Goal: Book appointment/travel/reservation

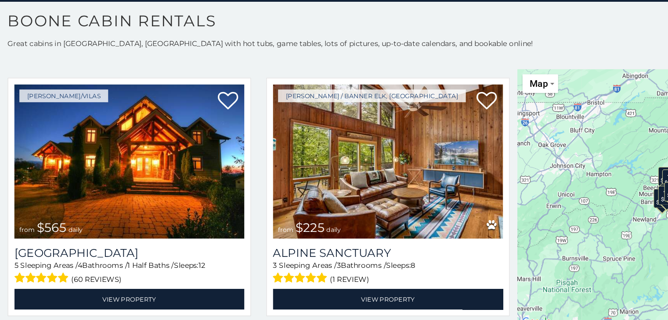
scroll to position [1738, 0]
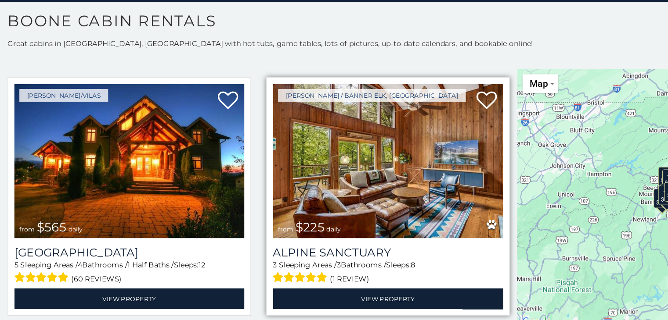
click at [280, 187] on img at bounding box center [334, 183] width 198 height 133
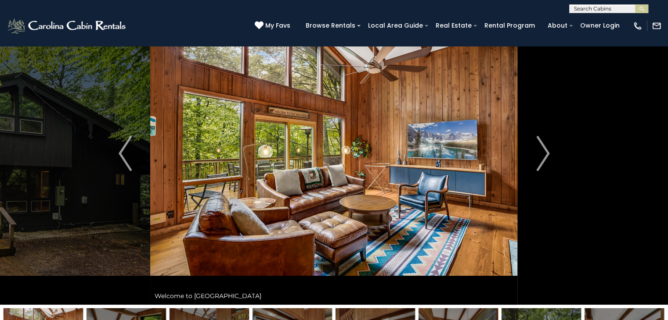
scroll to position [45, 0]
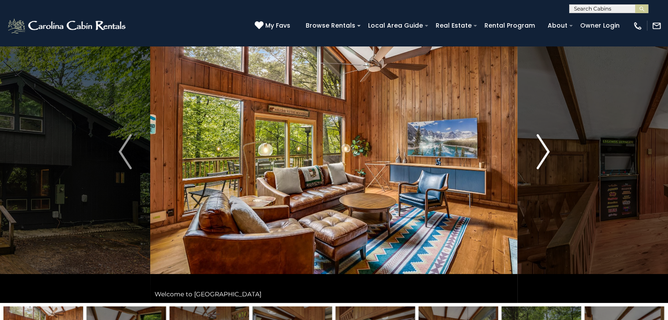
click at [541, 147] on img "Next" at bounding box center [542, 151] width 13 height 35
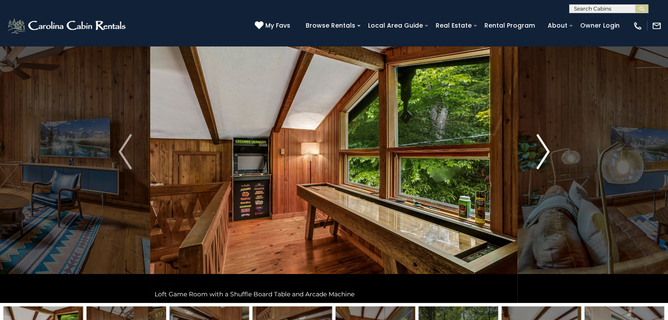
click at [541, 147] on img "Next" at bounding box center [542, 151] width 13 height 35
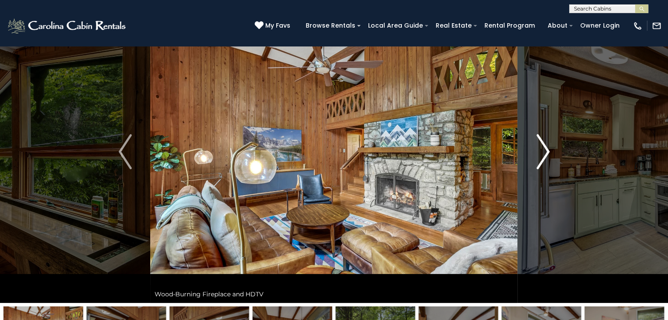
click at [541, 147] on img "Next" at bounding box center [542, 151] width 13 height 35
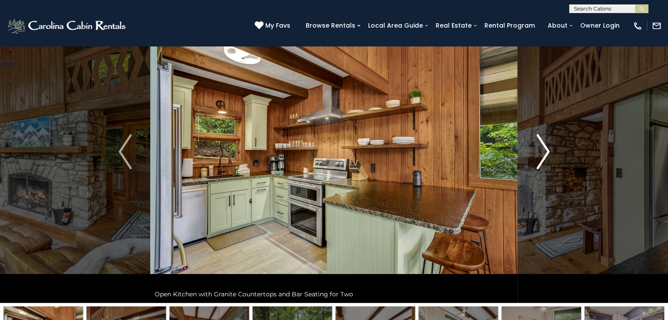
click at [541, 147] on img "Next" at bounding box center [542, 151] width 13 height 35
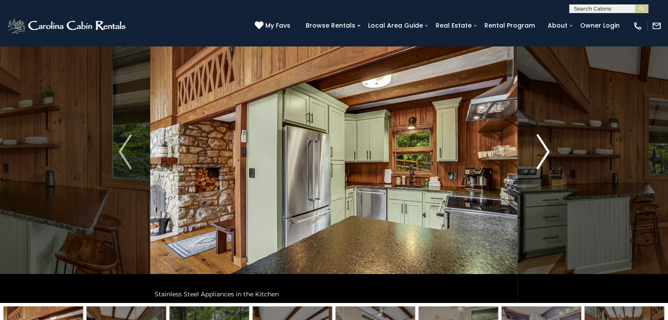
click at [541, 147] on img "Next" at bounding box center [542, 151] width 13 height 35
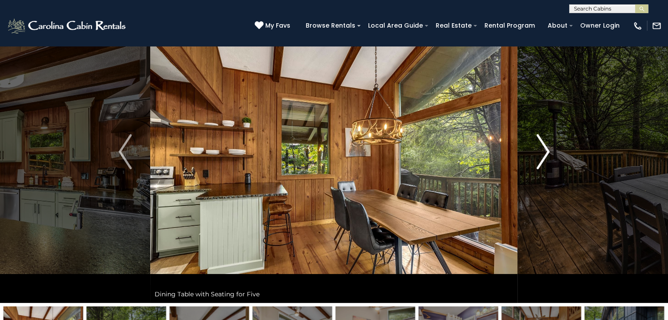
click at [541, 147] on img "Next" at bounding box center [542, 151] width 13 height 35
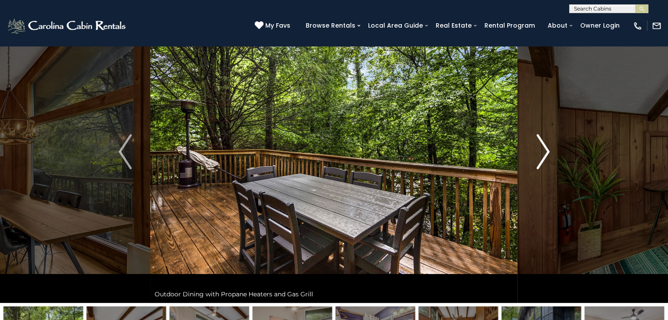
click at [541, 147] on img "Next" at bounding box center [542, 151] width 13 height 35
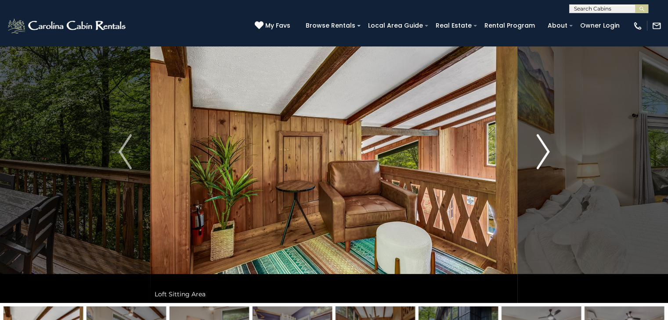
click at [541, 147] on img "Next" at bounding box center [542, 151] width 13 height 35
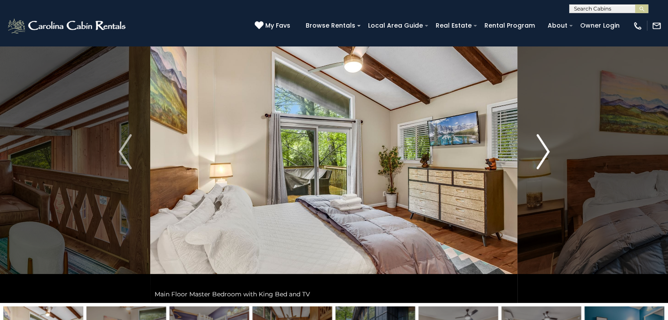
click at [541, 147] on img "Next" at bounding box center [542, 151] width 13 height 35
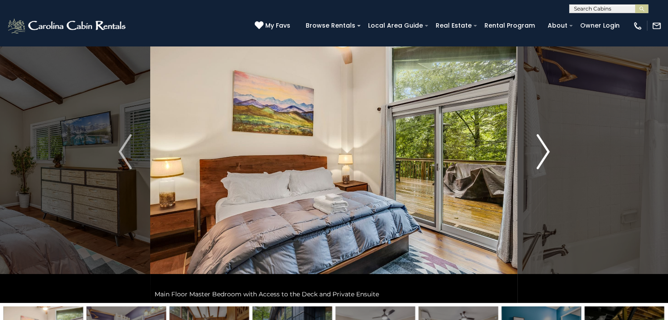
click at [541, 147] on img "Next" at bounding box center [542, 151] width 13 height 35
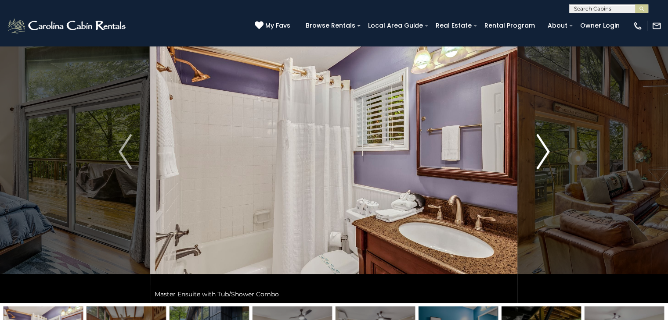
click at [541, 147] on img "Next" at bounding box center [542, 151] width 13 height 35
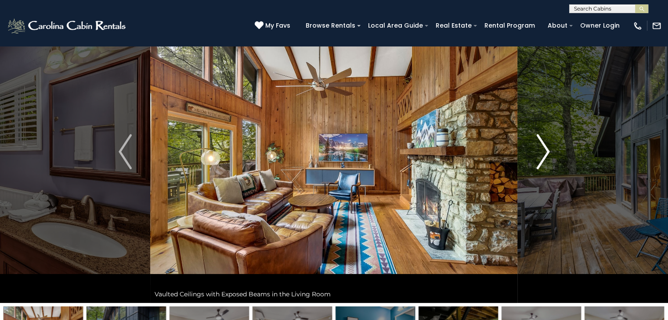
click at [541, 147] on img "Next" at bounding box center [542, 151] width 13 height 35
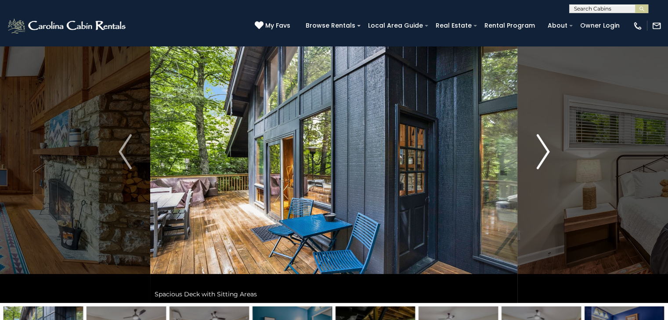
click at [541, 147] on img "Next" at bounding box center [542, 151] width 13 height 35
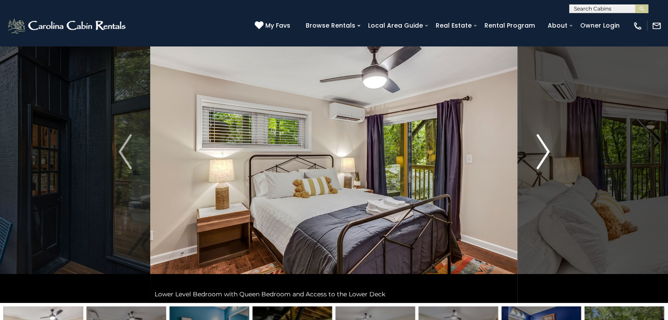
click at [541, 147] on img "Next" at bounding box center [542, 151] width 13 height 35
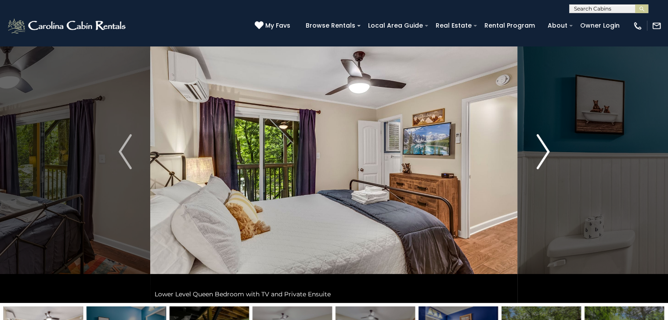
click at [541, 147] on img "Next" at bounding box center [542, 151] width 13 height 35
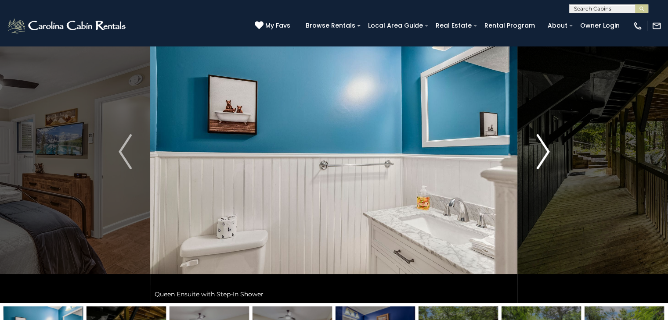
click at [541, 147] on img "Next" at bounding box center [542, 151] width 13 height 35
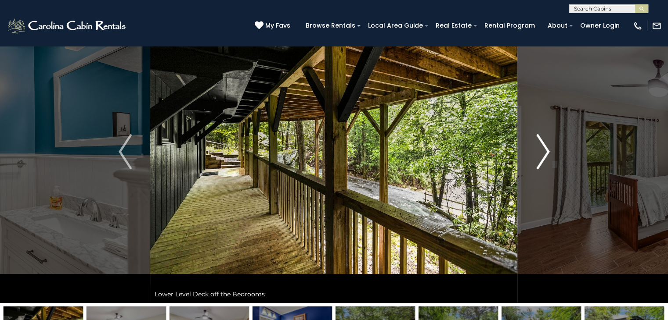
click at [541, 147] on img "Next" at bounding box center [542, 151] width 13 height 35
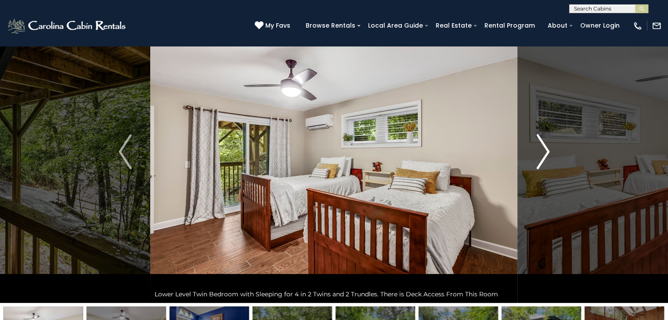
click at [541, 147] on img "Next" at bounding box center [542, 151] width 13 height 35
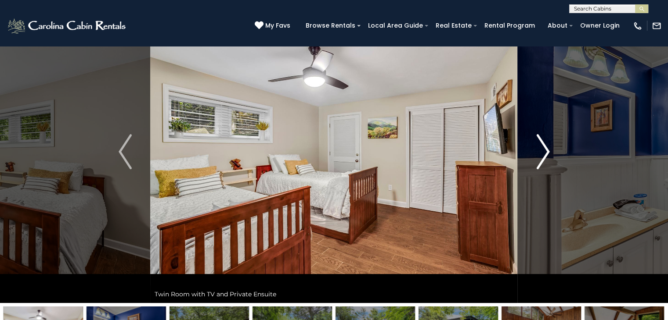
click at [541, 147] on img "Next" at bounding box center [542, 151] width 13 height 35
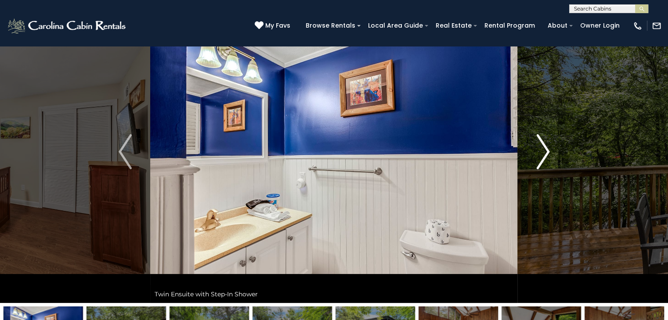
click at [541, 147] on img "Next" at bounding box center [542, 151] width 13 height 35
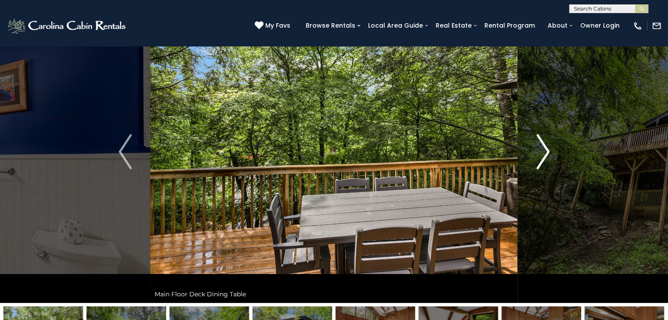
click at [541, 147] on img "Next" at bounding box center [542, 151] width 13 height 35
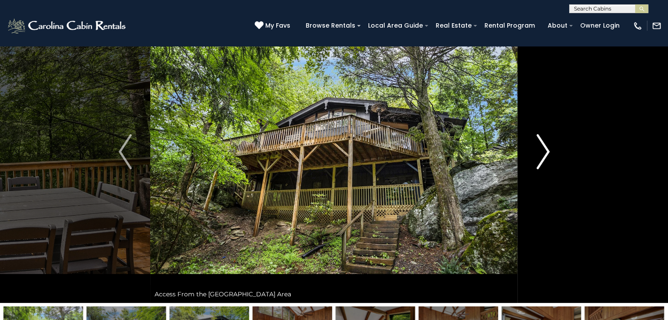
click at [541, 147] on img "Next" at bounding box center [542, 151] width 13 height 35
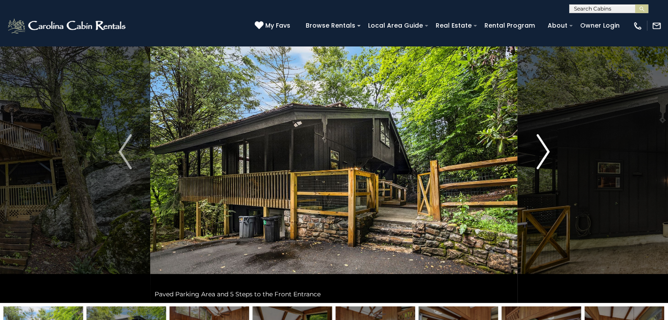
click at [541, 147] on img "Next" at bounding box center [542, 151] width 13 height 35
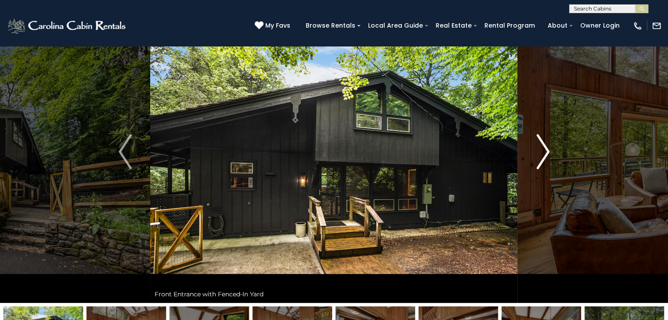
click at [541, 147] on img "Next" at bounding box center [542, 151] width 13 height 35
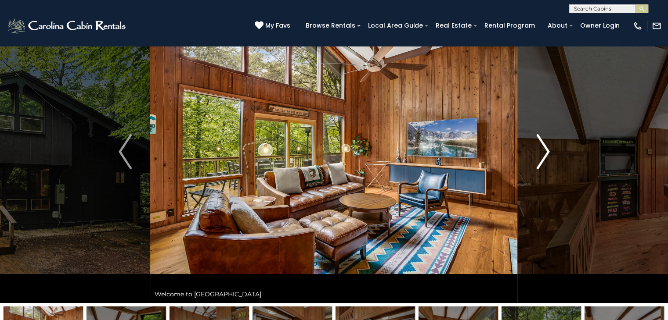
click at [541, 147] on img "Next" at bounding box center [542, 151] width 13 height 35
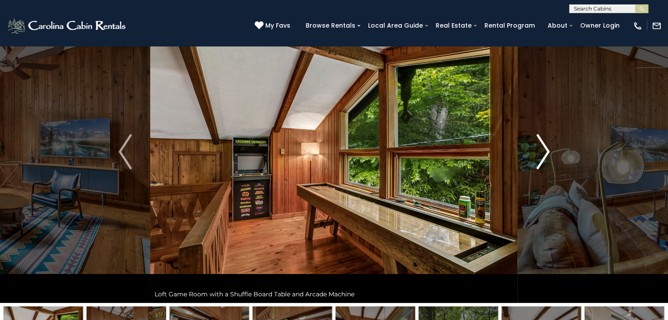
click at [541, 147] on img "Next" at bounding box center [542, 151] width 13 height 35
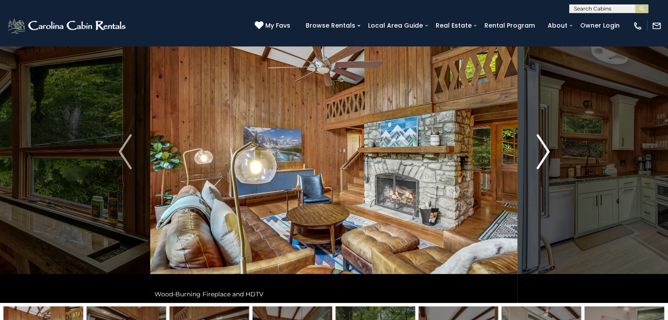
click at [541, 147] on img "Next" at bounding box center [542, 151] width 13 height 35
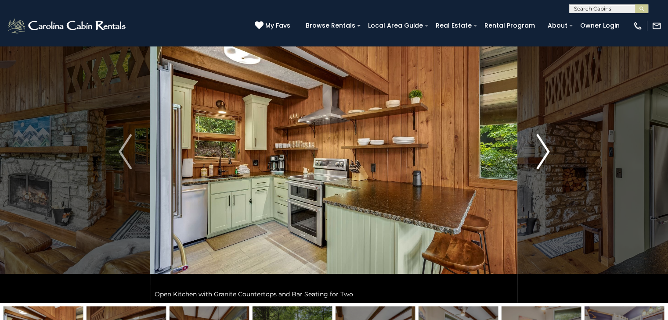
click at [541, 147] on img "Next" at bounding box center [542, 151] width 13 height 35
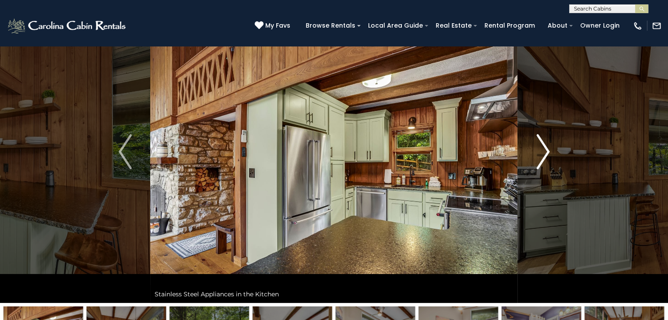
click at [541, 147] on img "Next" at bounding box center [542, 151] width 13 height 35
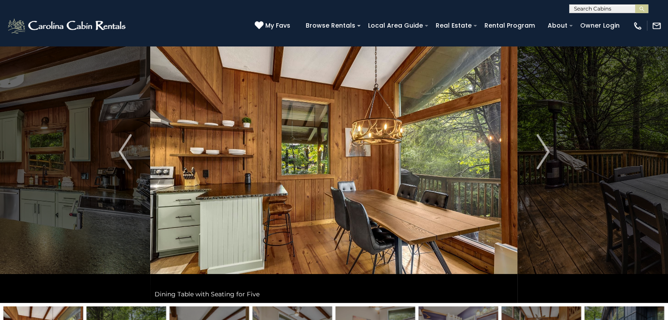
scroll to position [0, 0]
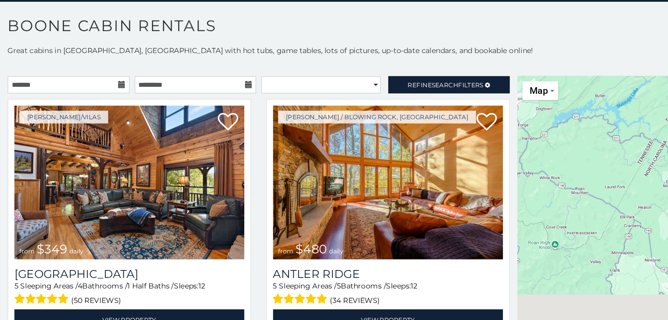
scroll to position [4, 0]
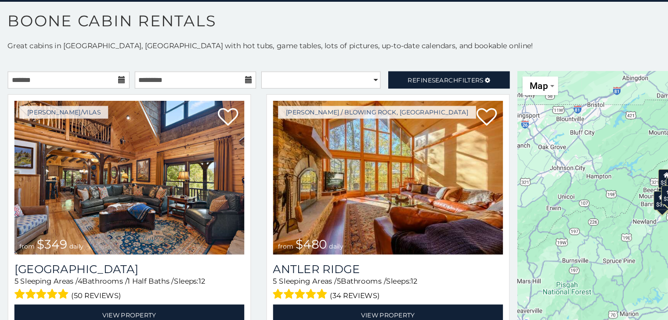
click at [104, 110] on icon at bounding box center [105, 113] width 6 height 6
click at [102, 112] on icon at bounding box center [105, 113] width 6 height 6
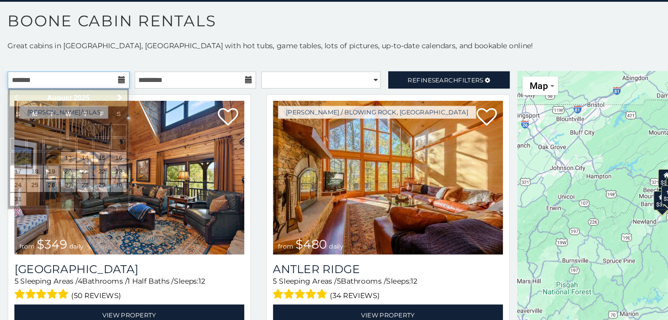
click at [77, 114] on input "text" at bounding box center [59, 113] width 105 height 15
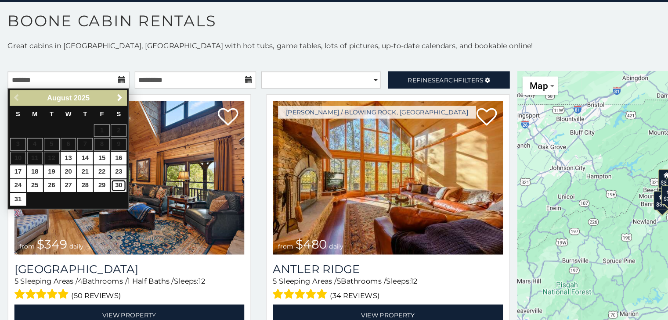
click at [104, 203] on link "30" at bounding box center [102, 204] width 14 height 11
type input "**********"
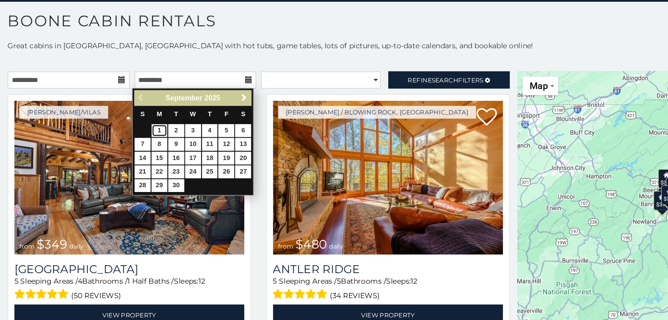
click at [138, 156] on link "1" at bounding box center [137, 156] width 14 height 11
type input "**********"
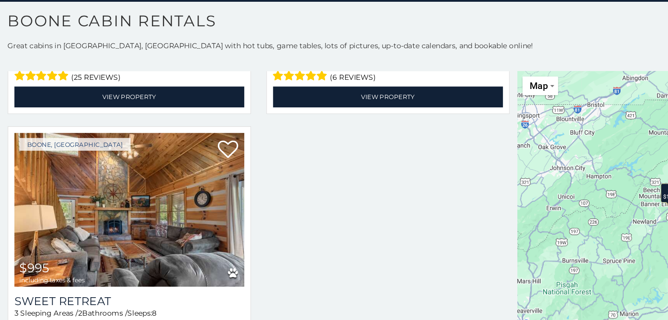
scroll to position [223, 0]
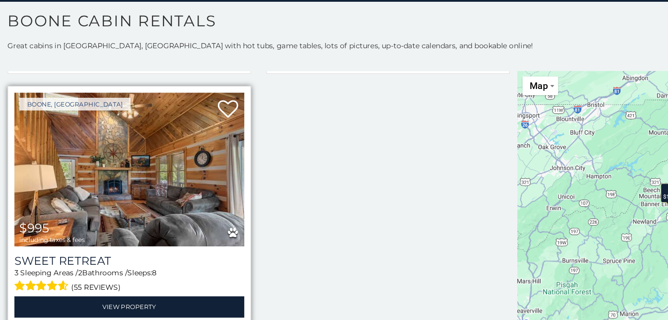
click at [104, 169] on img at bounding box center [111, 190] width 198 height 133
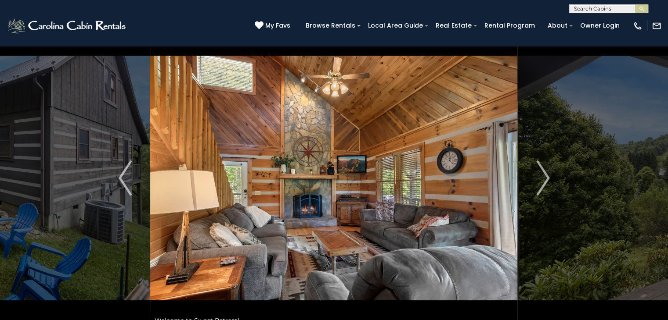
scroll to position [19, 0]
click at [541, 171] on img "Next" at bounding box center [542, 177] width 13 height 35
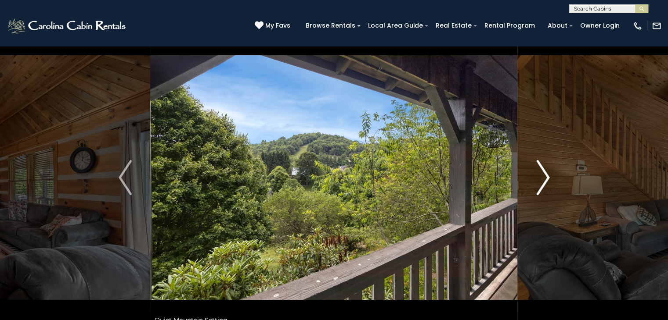
click at [541, 171] on img "Next" at bounding box center [542, 177] width 13 height 35
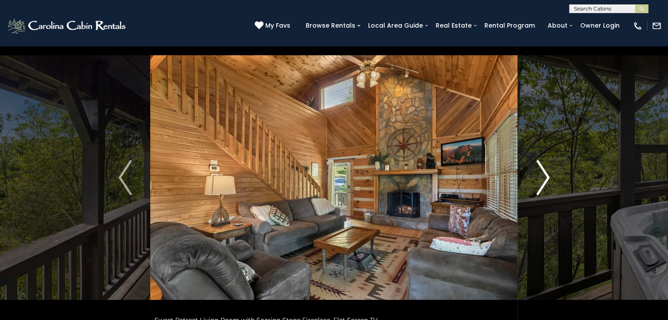
click at [541, 171] on img "Next" at bounding box center [542, 177] width 13 height 35
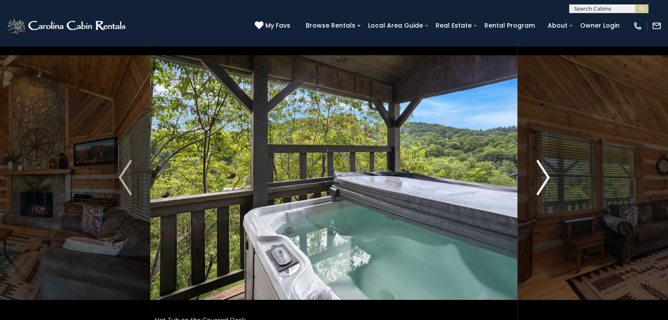
click at [541, 171] on img "Next" at bounding box center [542, 177] width 13 height 35
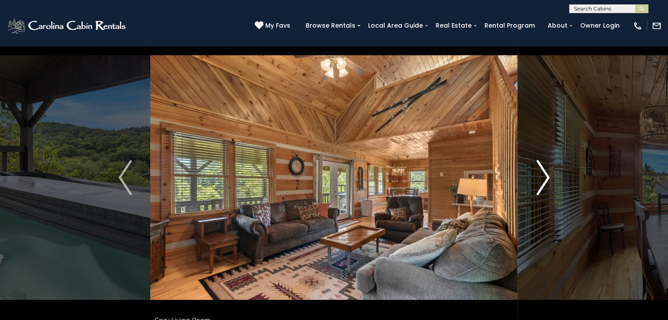
click at [541, 171] on img "Next" at bounding box center [542, 177] width 13 height 35
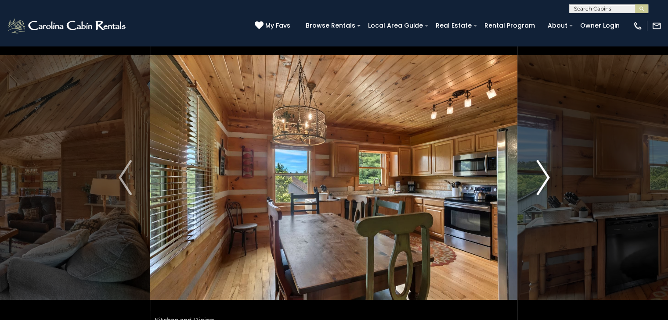
click at [541, 171] on img "Next" at bounding box center [542, 177] width 13 height 35
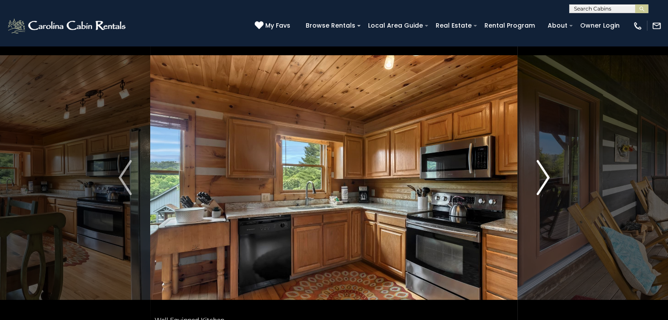
click at [541, 171] on img "Next" at bounding box center [542, 177] width 13 height 35
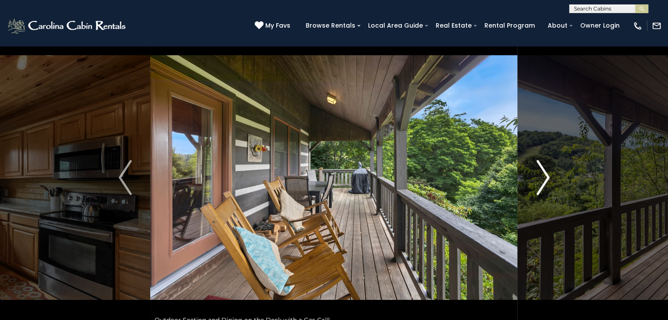
click at [541, 171] on img "Next" at bounding box center [542, 177] width 13 height 35
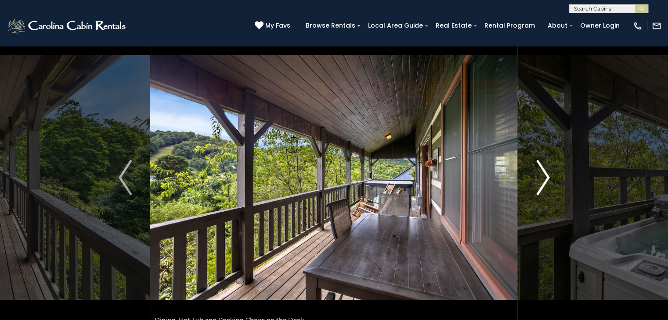
click at [541, 171] on img "Next" at bounding box center [542, 177] width 13 height 35
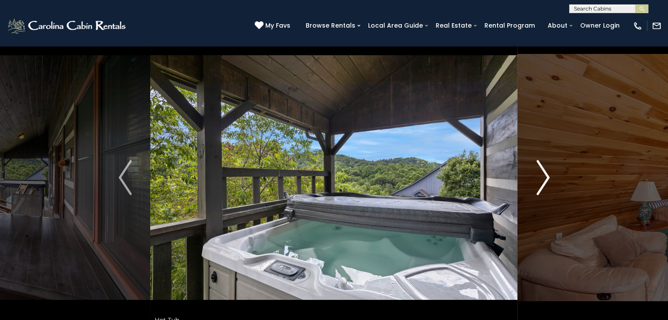
click at [541, 171] on img "Next" at bounding box center [542, 177] width 13 height 35
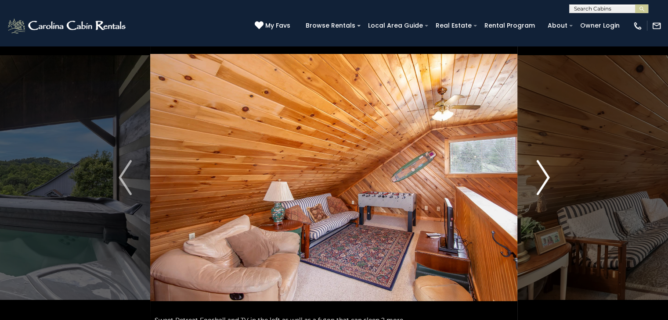
click at [541, 171] on img "Next" at bounding box center [542, 177] width 13 height 35
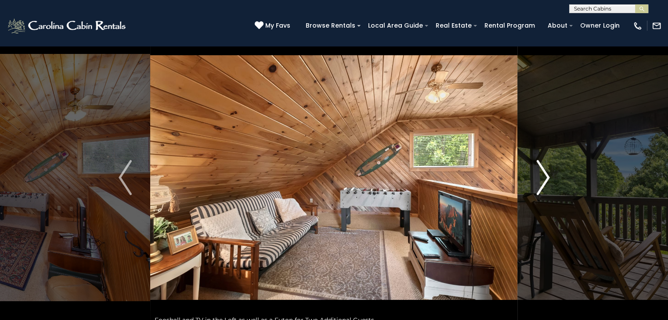
click at [541, 171] on img "Next" at bounding box center [542, 177] width 13 height 35
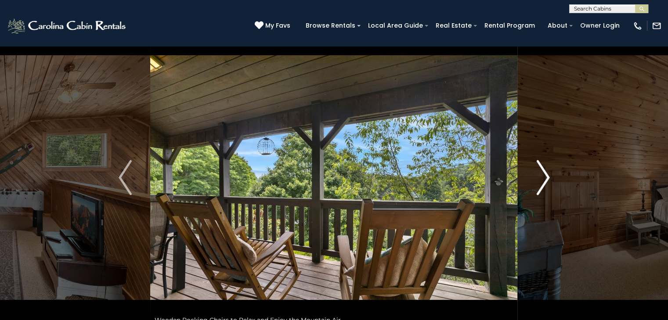
click at [541, 171] on img "Next" at bounding box center [542, 177] width 13 height 35
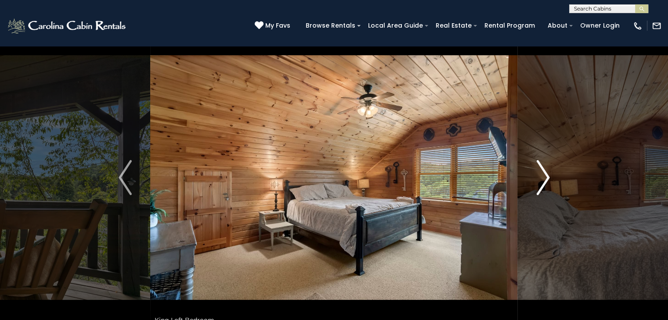
click at [541, 171] on img "Next" at bounding box center [542, 177] width 13 height 35
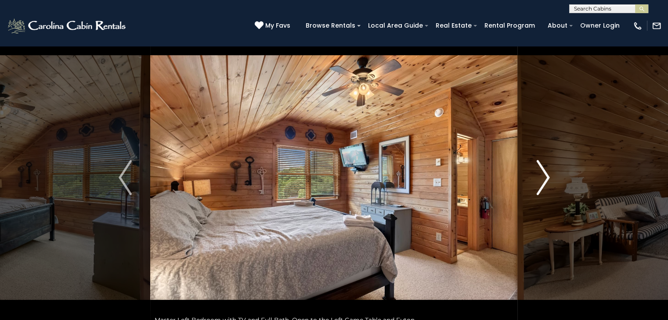
click at [541, 171] on img "Next" at bounding box center [542, 177] width 13 height 35
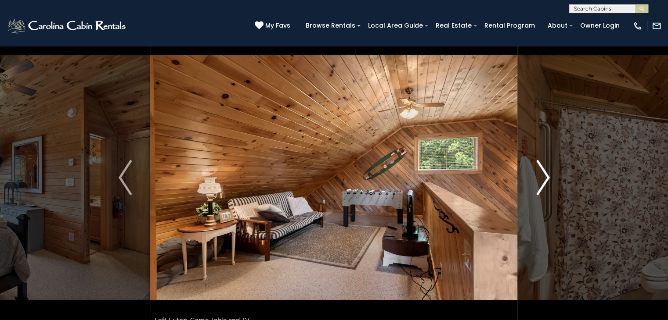
click at [541, 171] on img "Next" at bounding box center [542, 177] width 13 height 35
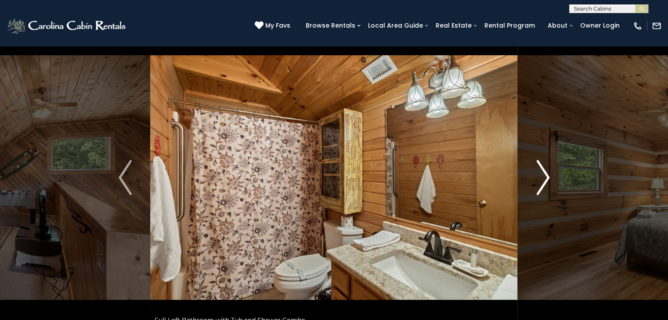
click at [541, 171] on img "Next" at bounding box center [542, 177] width 13 height 35
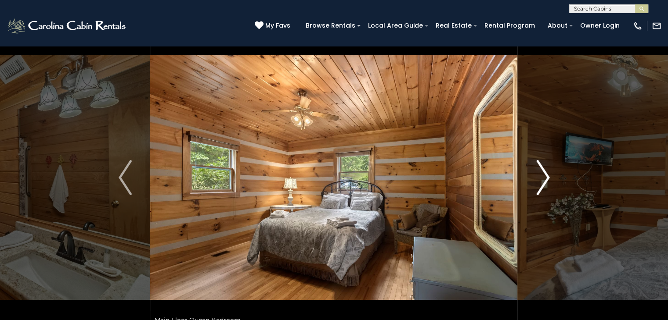
click at [541, 171] on img "Next" at bounding box center [542, 177] width 13 height 35
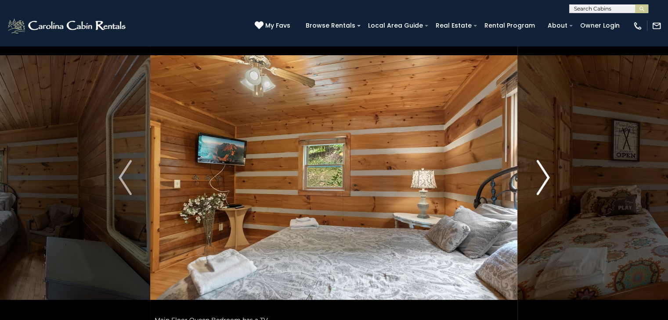
click at [541, 171] on img "Next" at bounding box center [542, 177] width 13 height 35
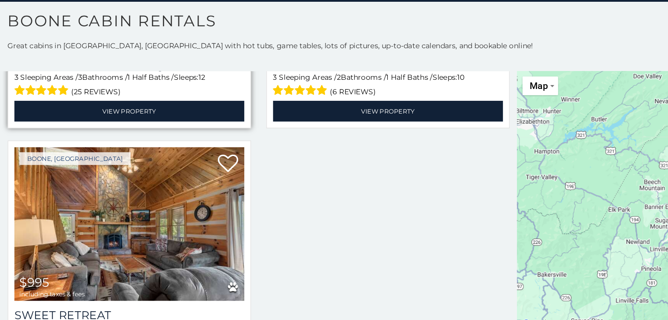
scroll to position [223, 0]
